Goal: Task Accomplishment & Management: Manage account settings

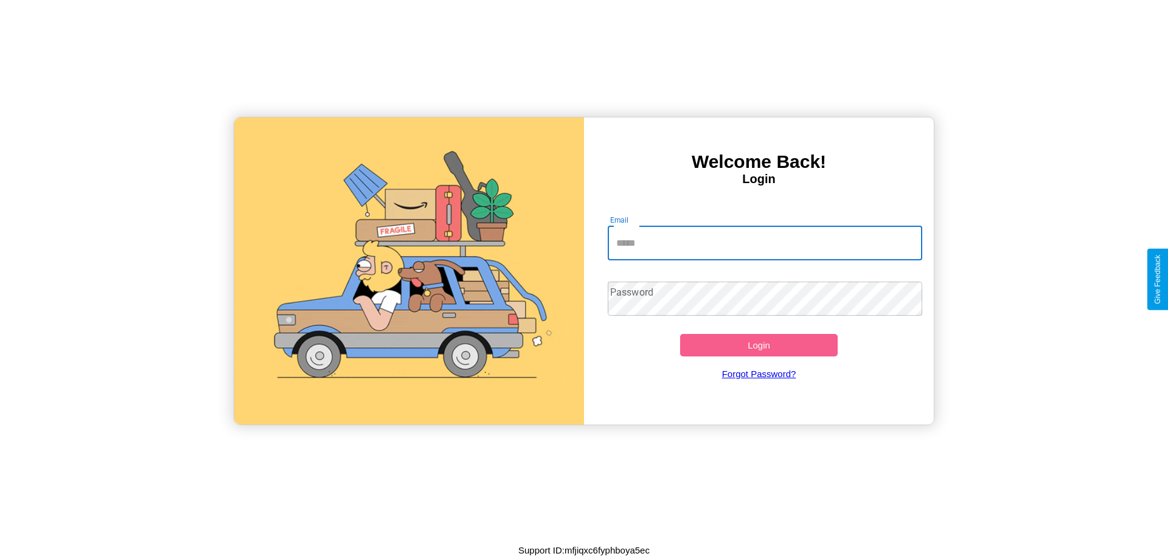
click at [765, 243] on input "Email" at bounding box center [765, 243] width 315 height 34
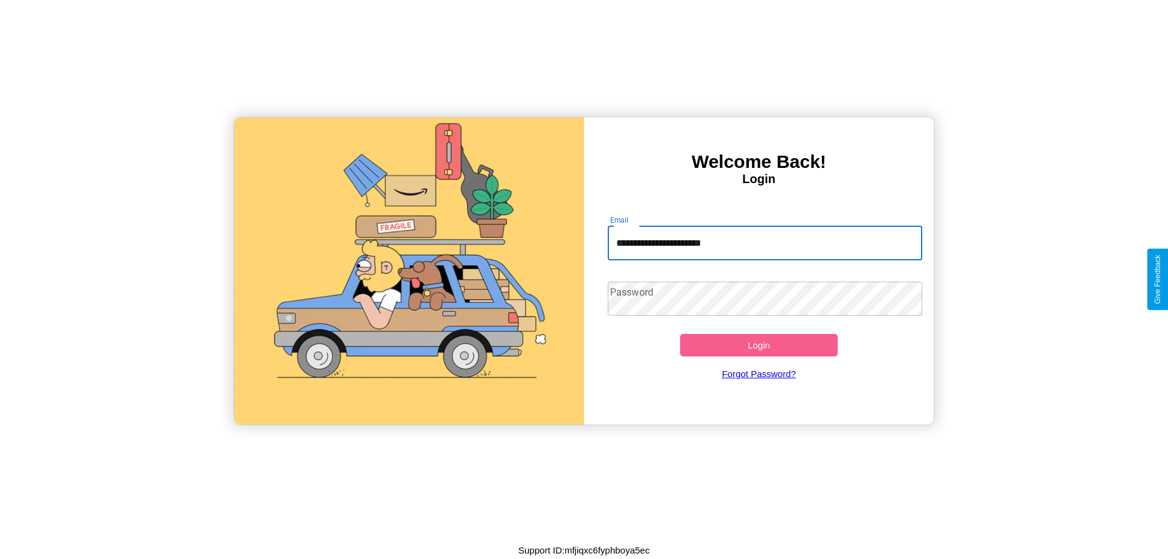
type input "**********"
click at [759, 345] on button "Login" at bounding box center [759, 345] width 158 height 23
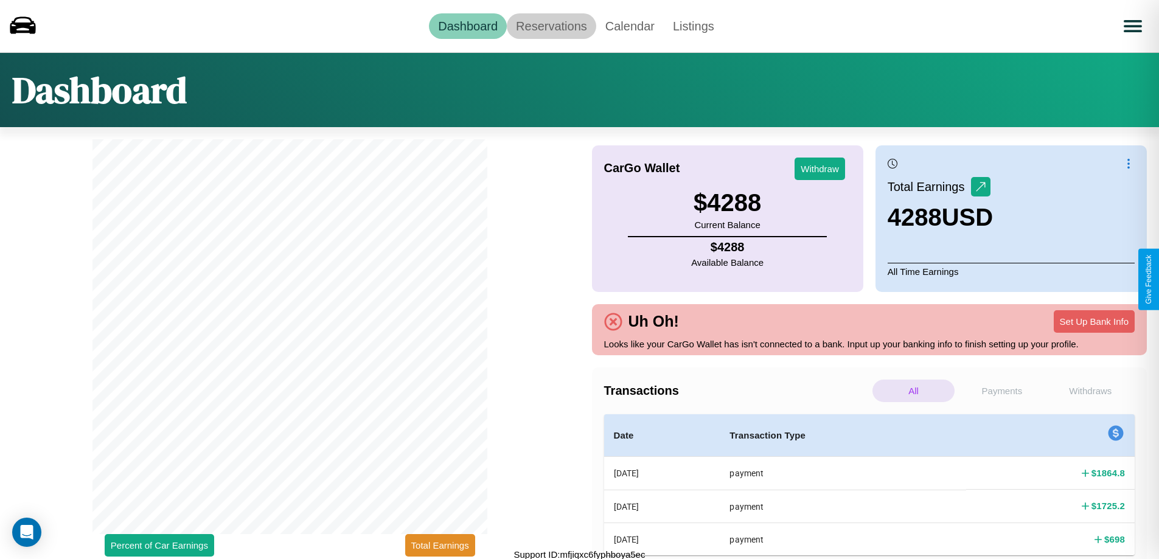
click at [551, 26] on link "Reservations" at bounding box center [551, 26] width 89 height 26
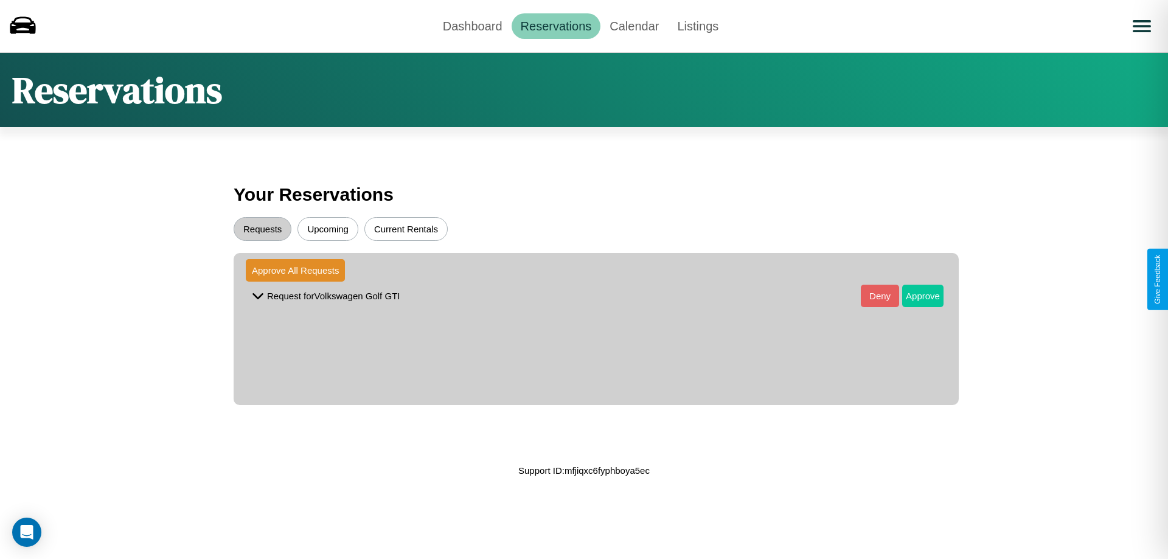
click at [914, 296] on button "Approve" at bounding box center [922, 296] width 41 height 23
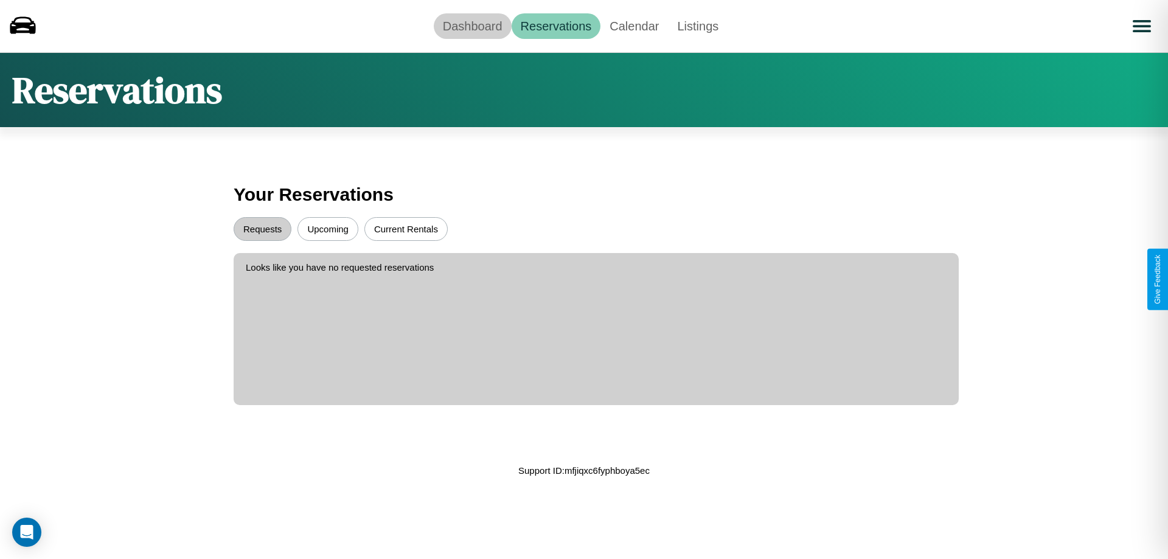
click at [472, 26] on link "Dashboard" at bounding box center [473, 26] width 78 height 26
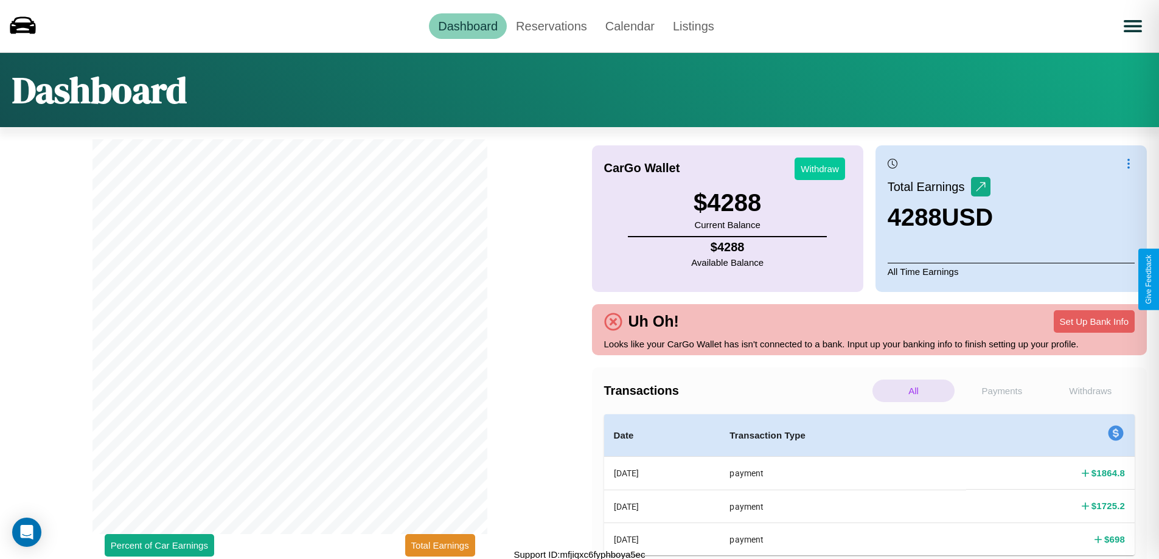
click at [820, 169] on button "Withdraw" at bounding box center [820, 169] width 50 height 23
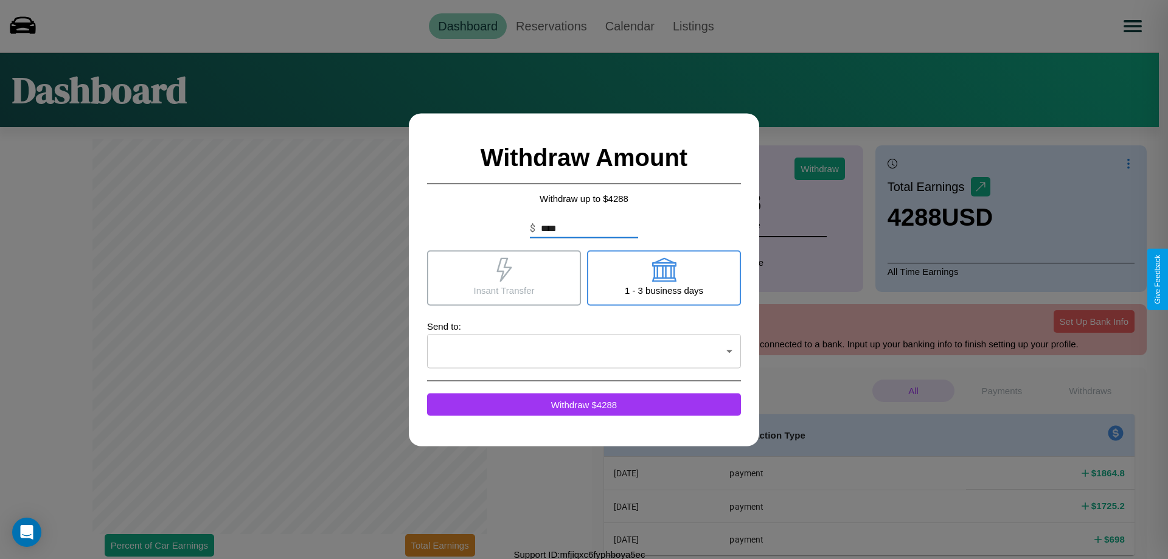
click at [504, 277] on icon at bounding box center [503, 269] width 15 height 24
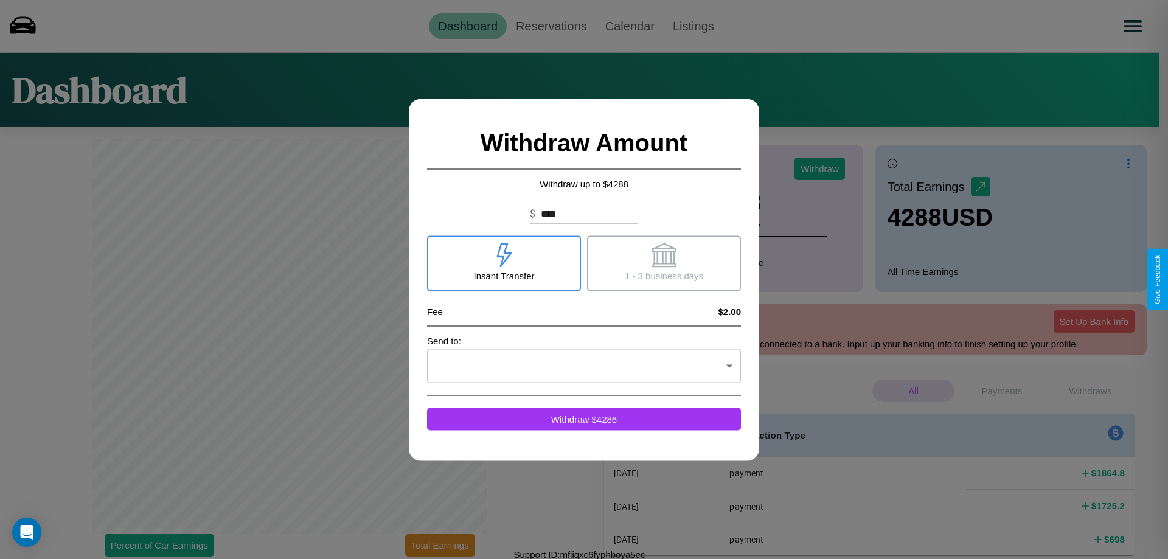
click at [664, 263] on icon at bounding box center [664, 255] width 24 height 24
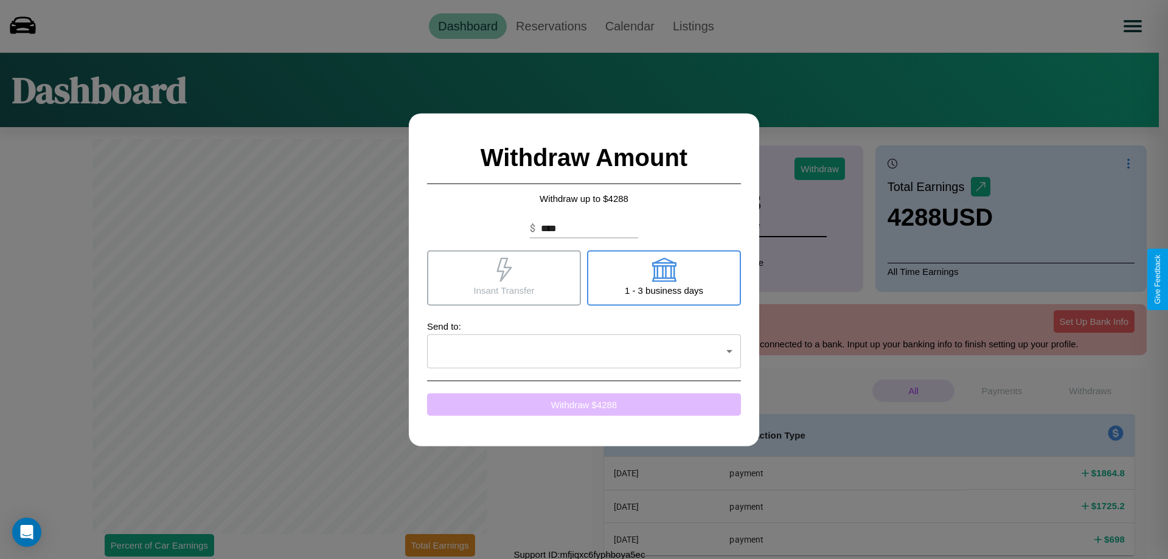
click at [584, 404] on button "Withdraw $ 4288" at bounding box center [584, 404] width 314 height 23
